Goal: Transaction & Acquisition: Book appointment/travel/reservation

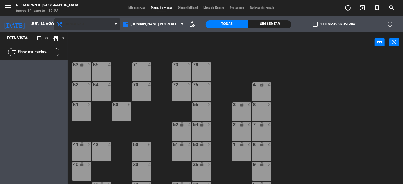
drag, startPoint x: 38, startPoint y: 52, endPoint x: 94, endPoint y: 26, distance: 61.5
click at [38, 52] on input "text" at bounding box center [38, 52] width 42 height 6
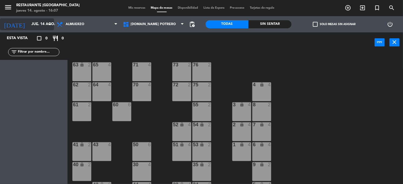
click at [35, 26] on input "jue. 14 ago." at bounding box center [54, 24] width 51 height 10
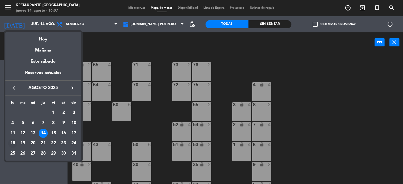
click at [12, 145] on div "18" at bounding box center [12, 143] width 9 height 9
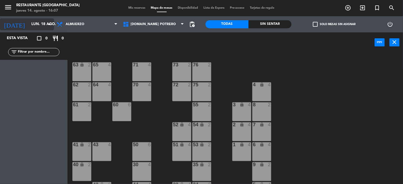
click at [39, 23] on input "lun. 18 ago." at bounding box center [54, 24] width 51 height 10
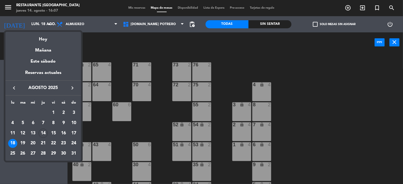
click at [82, 23] on div at bounding box center [201, 92] width 403 height 184
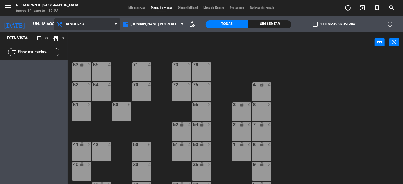
click at [116, 22] on icon at bounding box center [116, 24] width 2 height 4
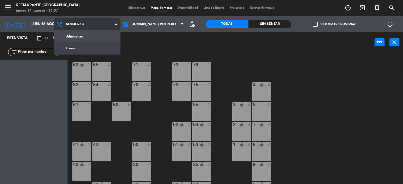
click at [75, 47] on ng-component "menu Restaurante Hotel Potrero jueves 14. agosto - 16:07 Mis reservas Mapa de m…" at bounding box center [201, 92] width 403 height 185
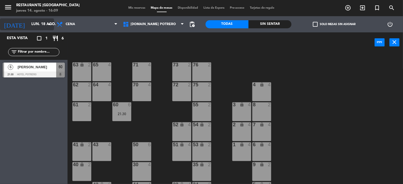
click at [29, 21] on input "lun. 18 ago." at bounding box center [54, 24] width 51 height 10
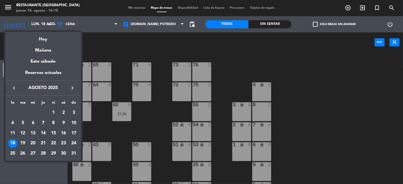
click at [14, 133] on div "11" at bounding box center [12, 133] width 9 height 9
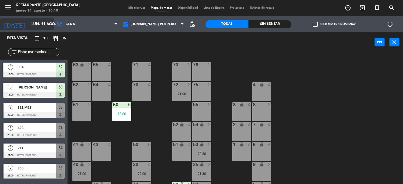
click at [51, 25] on icon "arrow_drop_down" at bounding box center [49, 24] width 6 height 6
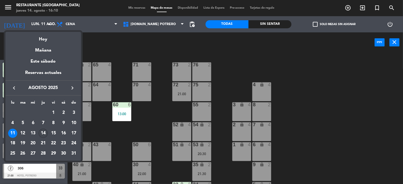
click at [44, 135] on div "14" at bounding box center [43, 133] width 9 height 9
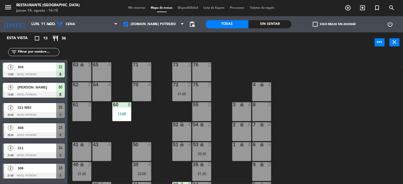
type input "jue. 14 ago."
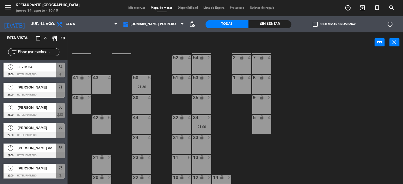
scroll to position [68, 0]
click at [184, 126] on div "32 lock 4" at bounding box center [181, 124] width 19 height 19
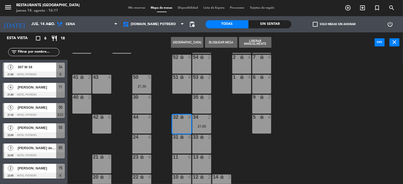
click at [284, 158] on div "65 3 22:00 71 4 21:00 73 2 76 2 63 lock 2 64 4 62 2 70 4 72 2 75 2 22:00 4 lock…" at bounding box center [238, 119] width 332 height 132
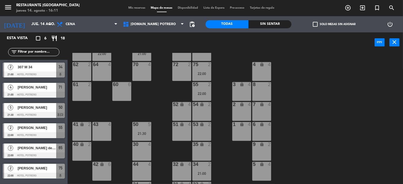
scroll to position [0, 0]
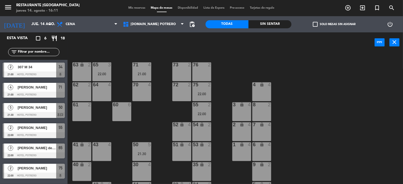
click at [51, 73] on div at bounding box center [34, 75] width 62 height 6
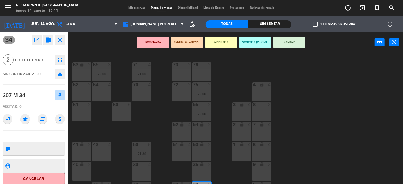
click at [57, 38] on icon "close" at bounding box center [60, 40] width 6 height 6
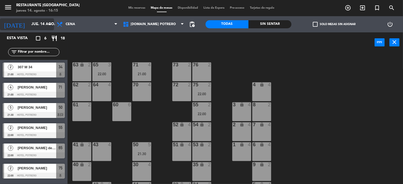
click at [38, 22] on input "jue. 14 ago." at bounding box center [54, 24] width 51 height 10
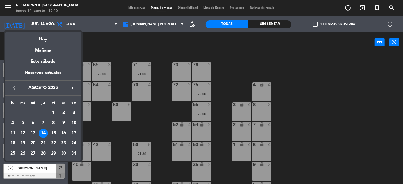
click at [44, 134] on div "14" at bounding box center [43, 133] width 9 height 9
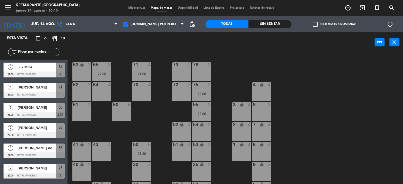
click at [179, 131] on div "52 lock 4" at bounding box center [181, 131] width 19 height 19
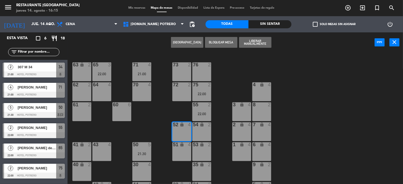
click at [189, 42] on button "[GEOGRAPHIC_DATA]" at bounding box center [187, 42] width 32 height 11
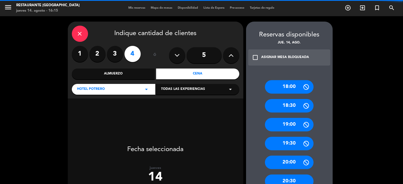
click at [109, 53] on label "3" at bounding box center [115, 54] width 16 height 16
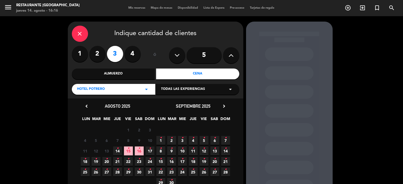
click at [119, 153] on span "14 •" at bounding box center [117, 151] width 9 height 9
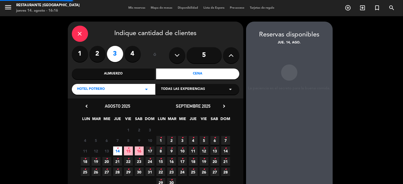
scroll to position [22, 0]
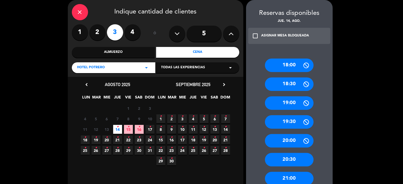
click at [294, 160] on div "20:30" at bounding box center [289, 160] width 49 height 14
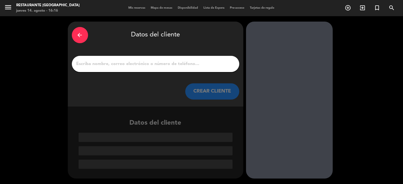
drag, startPoint x: 129, startPoint y: 61, endPoint x: 177, endPoint y: 67, distance: 49.1
click at [130, 61] on input "1" at bounding box center [155, 64] width 159 height 8
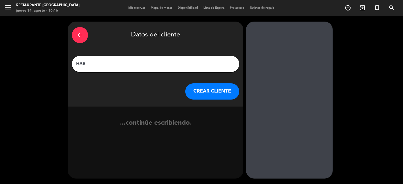
click at [99, 68] on div "HAB" at bounding box center [156, 64] width 168 height 16
click at [81, 39] on div "arrow_back" at bounding box center [80, 35] width 16 height 16
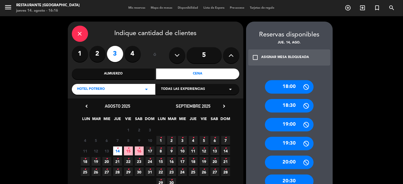
click at [117, 152] on icon "•" at bounding box center [118, 148] width 2 height 9
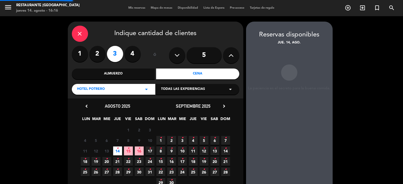
scroll to position [22, 0]
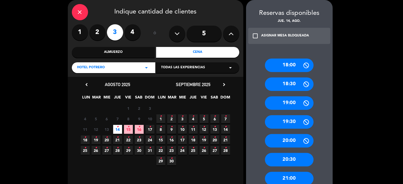
click at [300, 162] on div "20:30" at bounding box center [289, 160] width 49 height 14
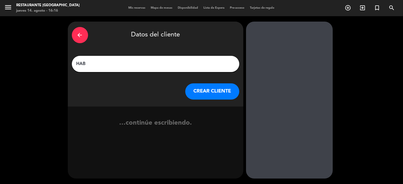
click at [91, 65] on input "HAB" at bounding box center [155, 64] width 159 height 8
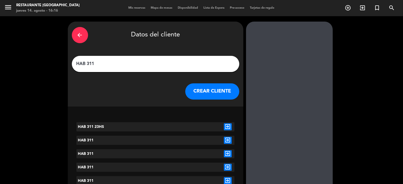
type input "HAB 311"
click at [213, 94] on button "CREAR CLIENTE" at bounding box center [212, 92] width 54 height 16
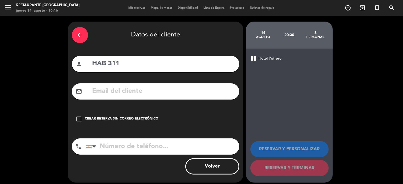
click at [81, 119] on icon "check_box_outline_blank" at bounding box center [79, 119] width 6 height 6
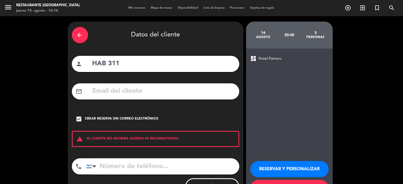
scroll to position [24, 0]
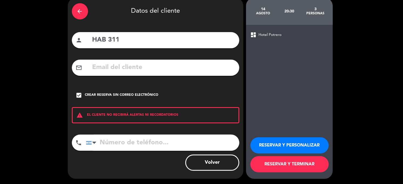
click at [292, 165] on button "RESERVAR Y TERMINAR" at bounding box center [290, 165] width 78 height 16
